Goal: Entertainment & Leisure: Consume media (video, audio)

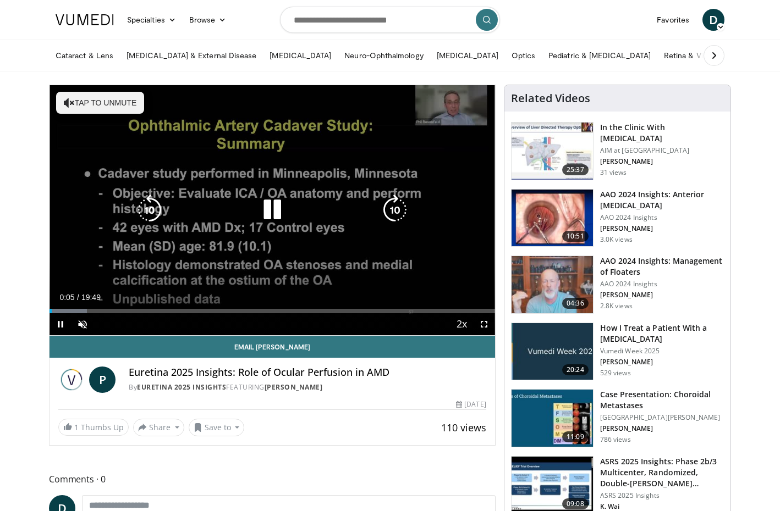
click at [389, 205] on icon "Video Player" at bounding box center [394, 210] width 31 height 31
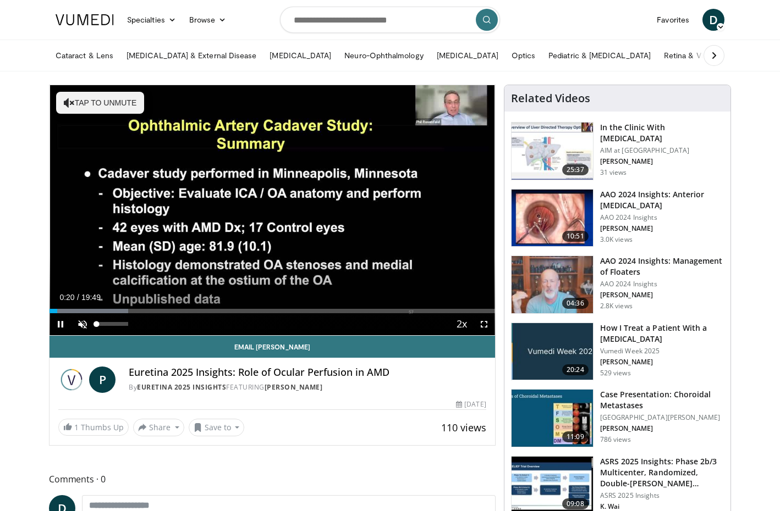
click at [83, 325] on span "Video Player" at bounding box center [82, 324] width 22 height 22
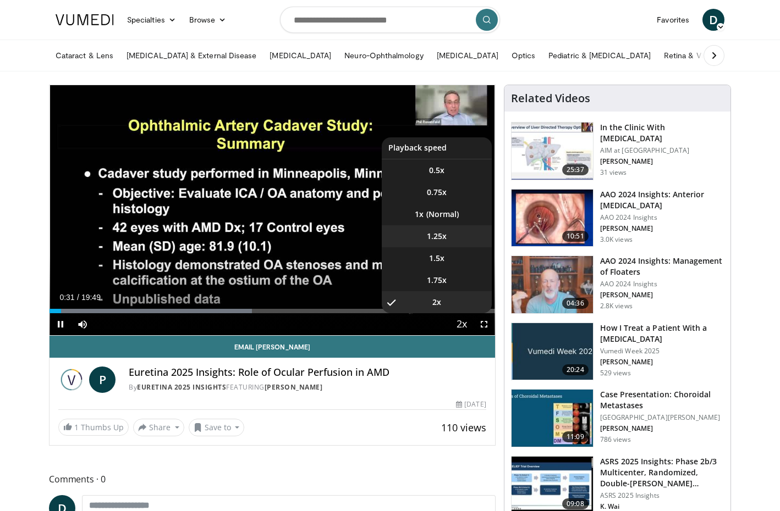
click at [444, 230] on li "1.25x" at bounding box center [437, 236] width 110 height 22
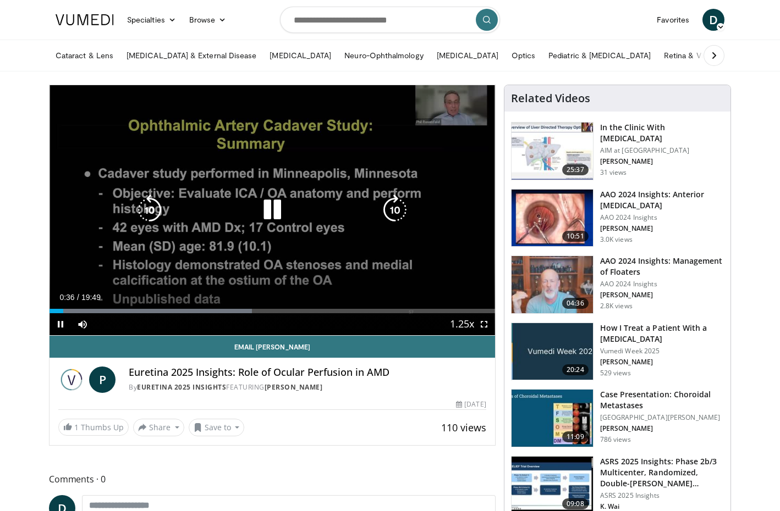
click at [141, 211] on icon "Video Player" at bounding box center [149, 210] width 31 height 31
click at [277, 212] on icon "Video Player" at bounding box center [272, 210] width 31 height 31
click at [267, 206] on icon "Video Player" at bounding box center [272, 210] width 31 height 31
click at [389, 209] on icon "Video Player" at bounding box center [394, 210] width 31 height 31
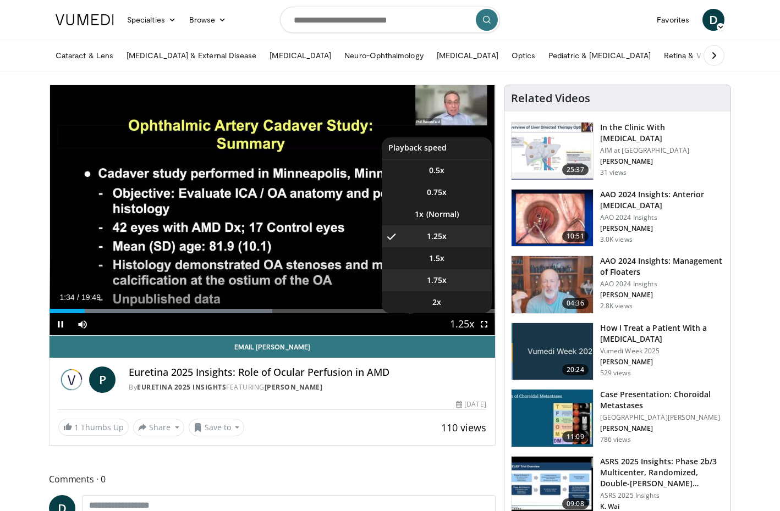
click at [444, 278] on span "1.75x" at bounding box center [437, 280] width 20 height 11
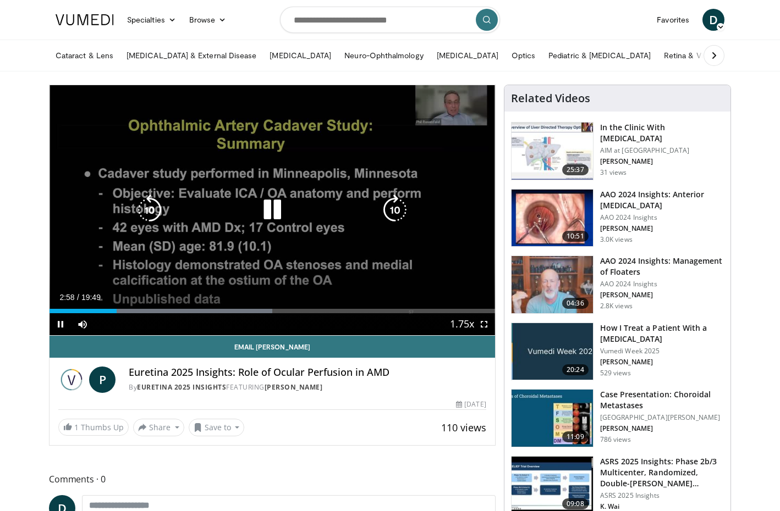
click at [276, 218] on icon "Video Player" at bounding box center [272, 210] width 31 height 31
click at [272, 212] on icon "Video Player" at bounding box center [272, 210] width 31 height 31
click at [267, 205] on icon "Video Player" at bounding box center [272, 210] width 31 height 31
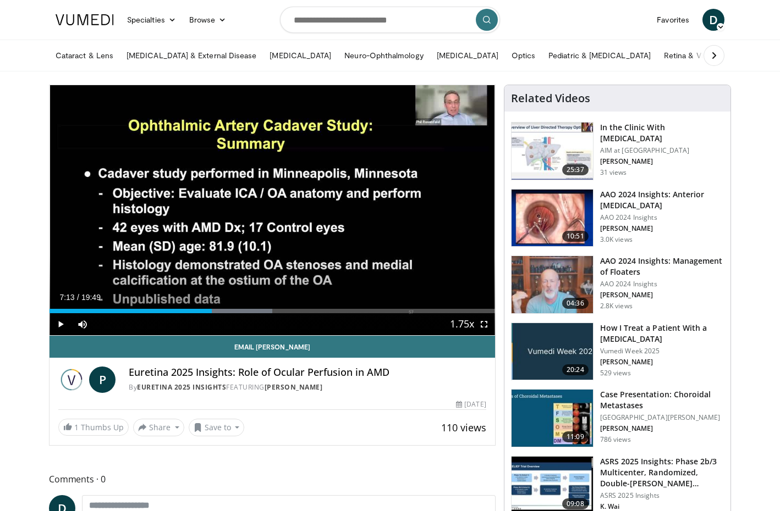
scroll to position [4, 0]
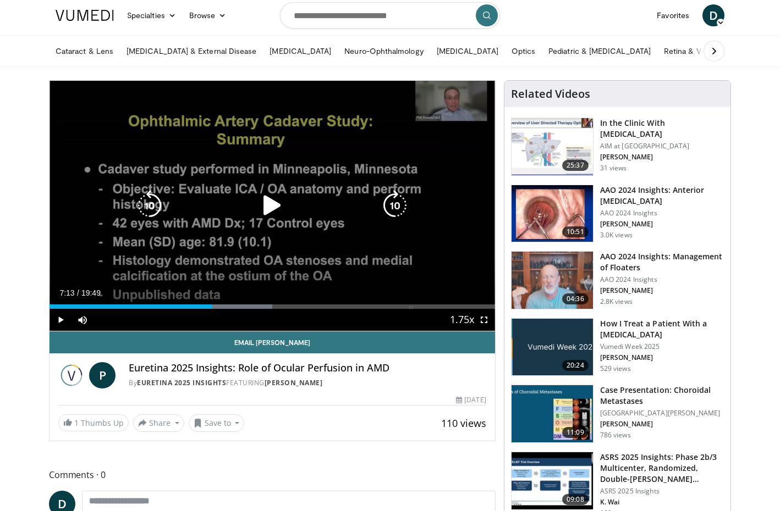
click at [273, 210] on icon "Video Player" at bounding box center [272, 205] width 31 height 31
click at [148, 197] on icon "Video Player" at bounding box center [149, 205] width 31 height 31
click at [266, 203] on icon "Video Player" at bounding box center [272, 205] width 31 height 31
click at [268, 206] on icon "Video Player" at bounding box center [272, 205] width 31 height 31
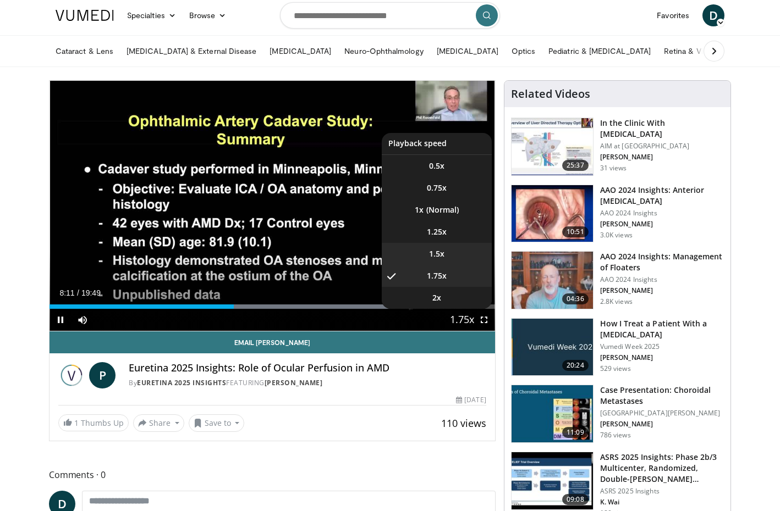
click at [443, 256] on span "1.5x" at bounding box center [436, 254] width 15 height 11
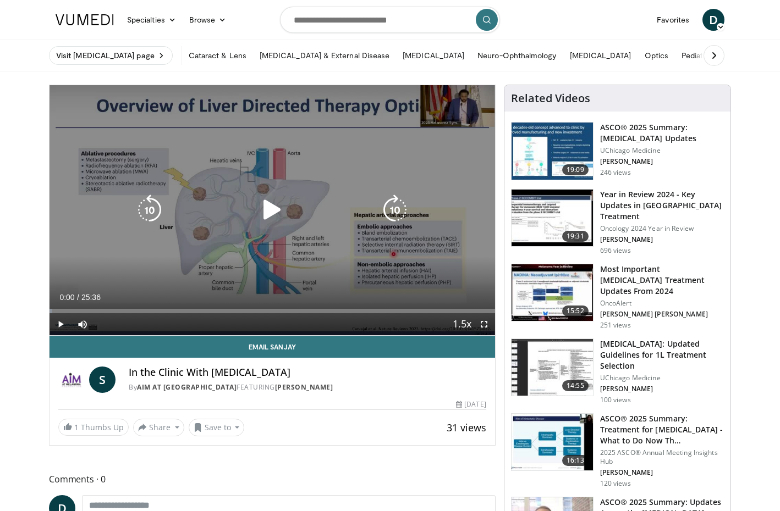
click at [272, 207] on icon "Video Player" at bounding box center [272, 210] width 31 height 31
